Goal: Navigation & Orientation: Find specific page/section

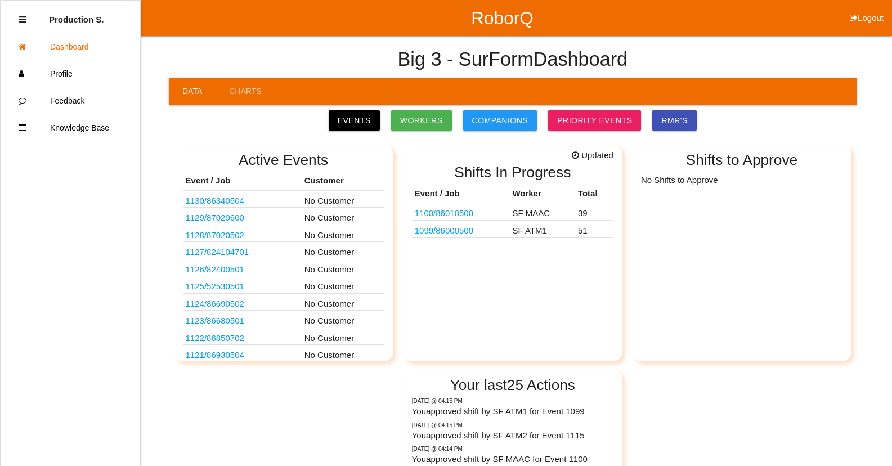
drag, startPoint x: 475, startPoint y: 358, endPoint x: 591, endPoint y: 16, distance: 361.4
click at [590, 21] on div "RoborQ Logout Production S. Dashboard Profile Feedback Knowledge Base Big 3 - S…" at bounding box center [446, 293] width 892 height 586
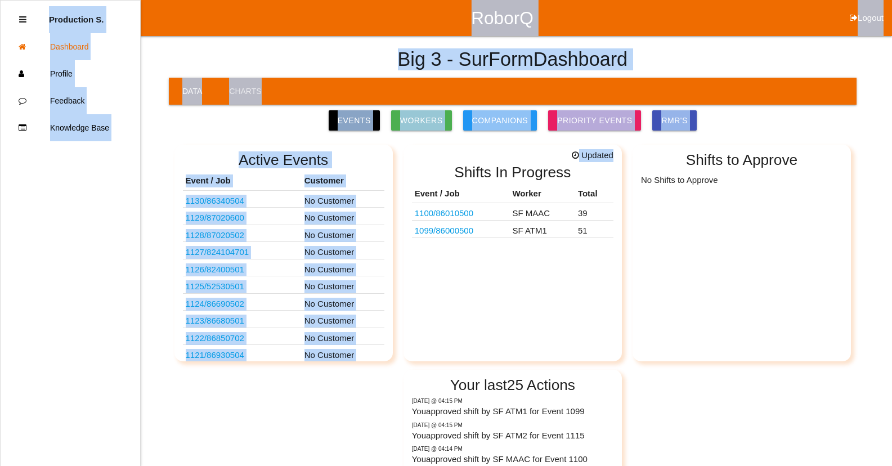
click at [510, 282] on div "Updated Shifts In Progress Event / Job Worker Total 1100 / 86010500 SF MAAC 39 …" at bounding box center [512, 253] width 218 height 217
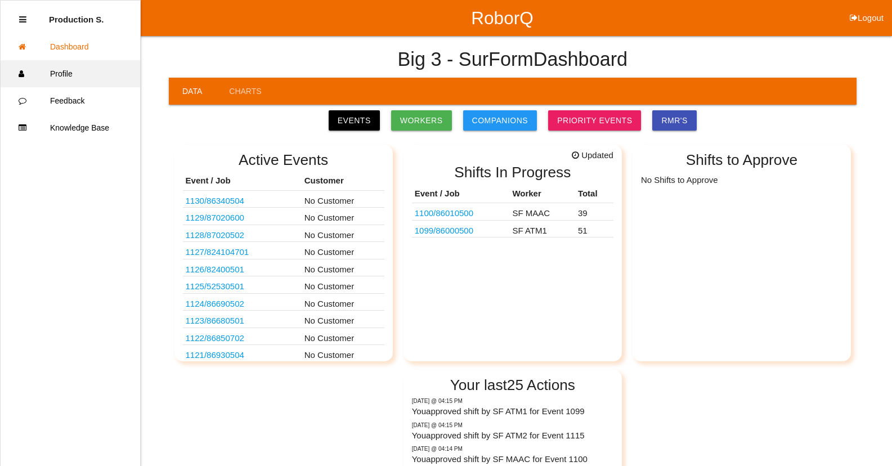
click at [50, 78] on link "Profile" at bounding box center [71, 73] width 140 height 27
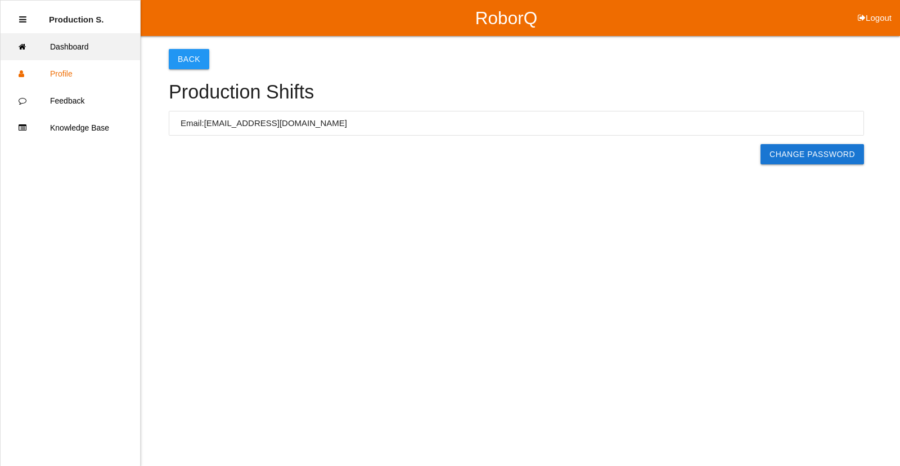
click at [56, 50] on link "Dashboard" at bounding box center [71, 46] width 140 height 27
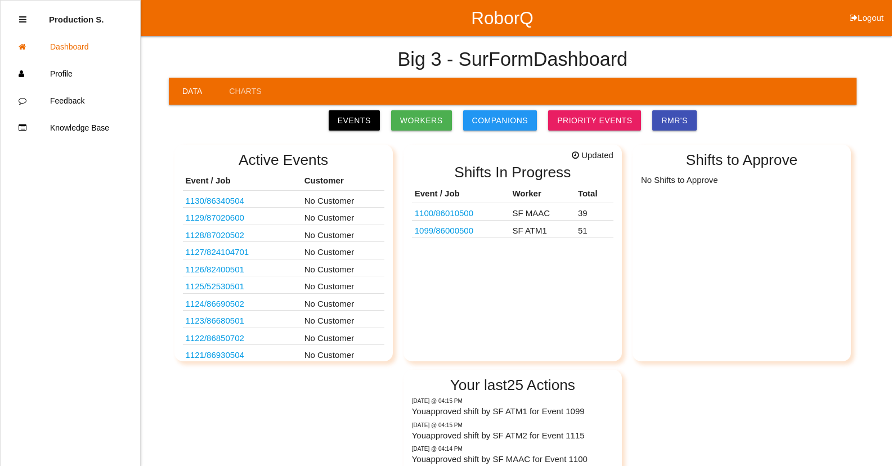
click at [449, 131] on div "Events Workers Companions Priority Events RMR's" at bounding box center [513, 120] width 682 height 26
click at [448, 125] on link "Workers" at bounding box center [421, 120] width 61 height 20
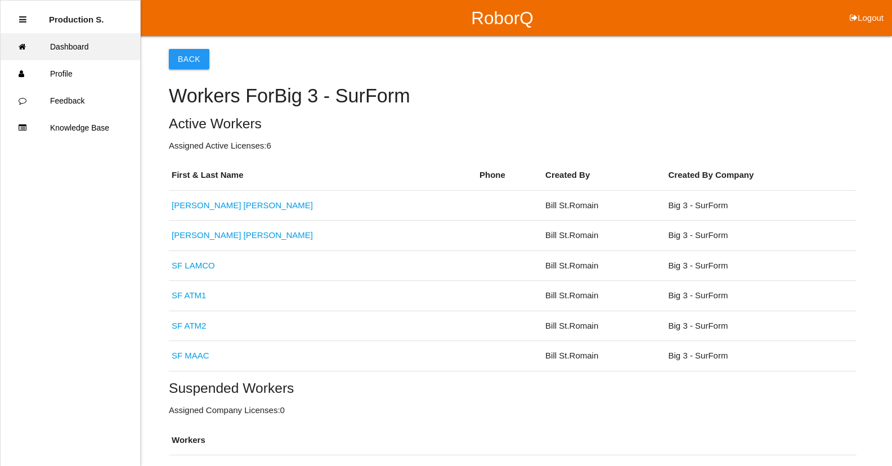
click at [61, 37] on link "Dashboard" at bounding box center [71, 46] width 140 height 27
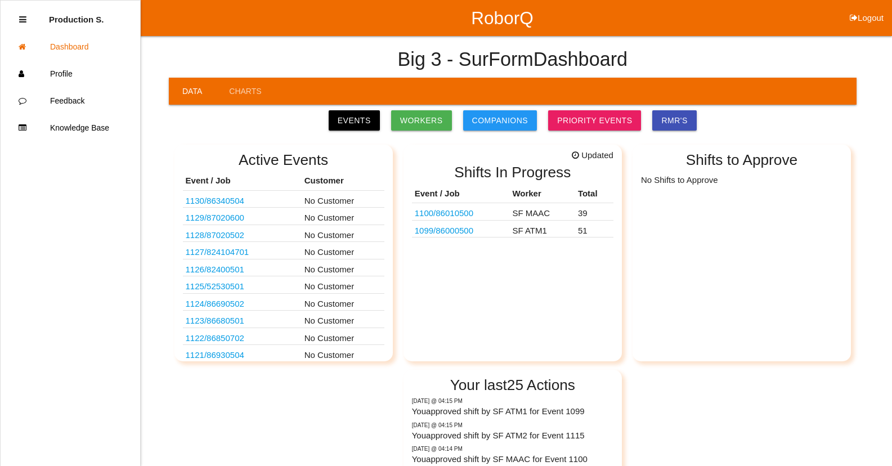
drag, startPoint x: 400, startPoint y: 200, endPoint x: 631, endPoint y: 245, distance: 235.5
click at [631, 245] on div "Active Events Event / Job Customer 1130 / 86340504 No Customer 1129 / 87020600 …" at bounding box center [513, 361] width 688 height 450
